Goal: Task Accomplishment & Management: Manage account settings

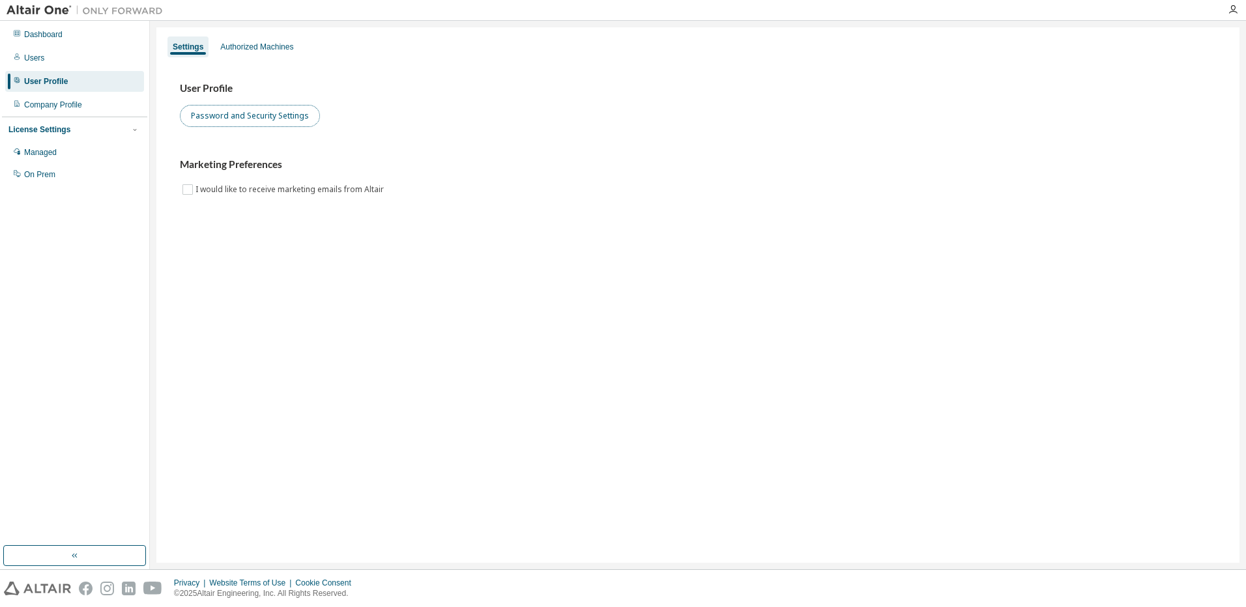
click at [259, 117] on button "Password and Security Settings" at bounding box center [250, 116] width 140 height 22
